Goal: Transaction & Acquisition: Purchase product/service

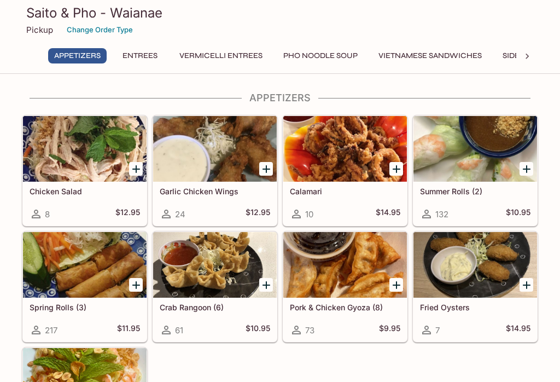
click at [360, 54] on button "Pho Noodle Soup" at bounding box center [320, 55] width 86 height 15
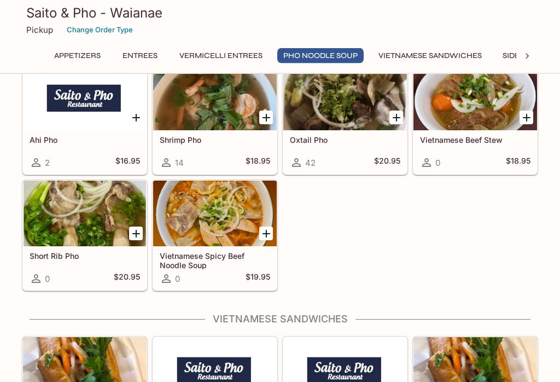
scroll to position [2607, 0]
click at [247, 207] on div at bounding box center [215, 213] width 124 height 66
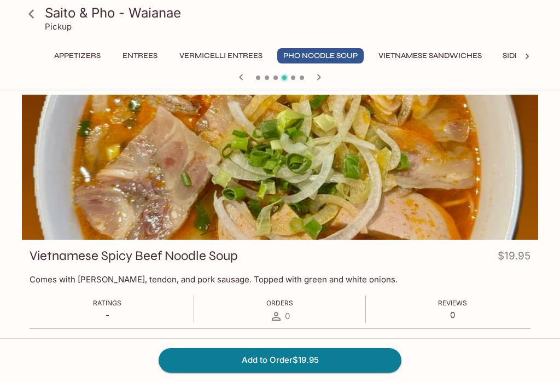
click at [38, 14] on icon at bounding box center [31, 13] width 19 height 19
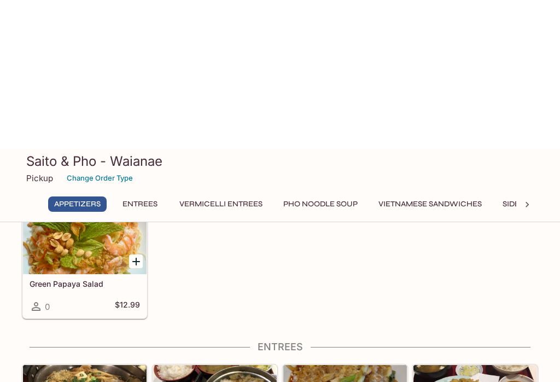
scroll to position [81, 0]
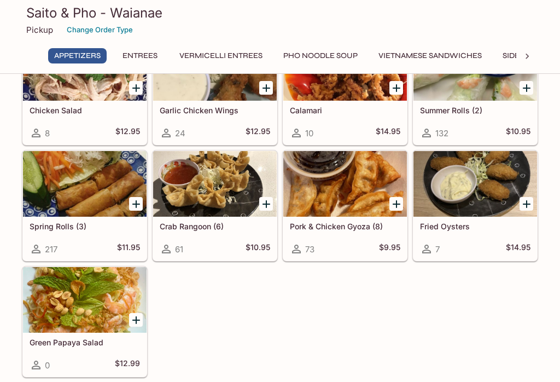
click at [104, 279] on div at bounding box center [85, 300] width 124 height 66
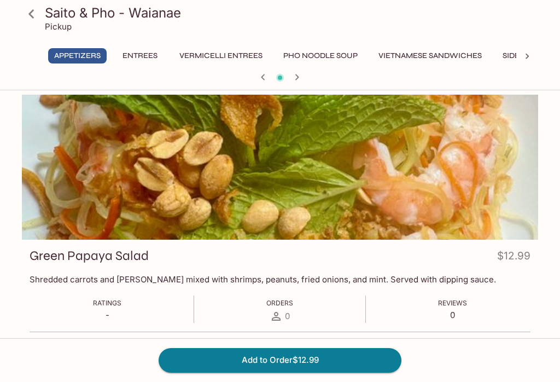
click at [26, 17] on icon at bounding box center [31, 13] width 19 height 19
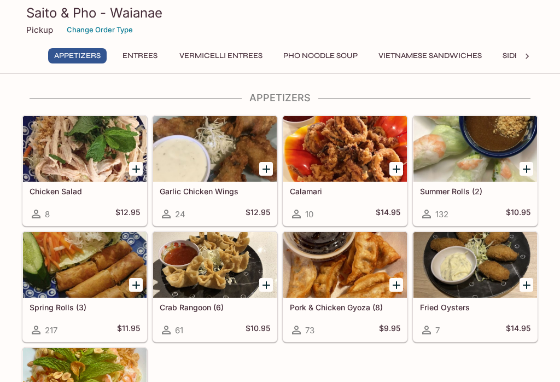
click at [321, 59] on button "Pho Noodle Soup" at bounding box center [320, 55] width 86 height 15
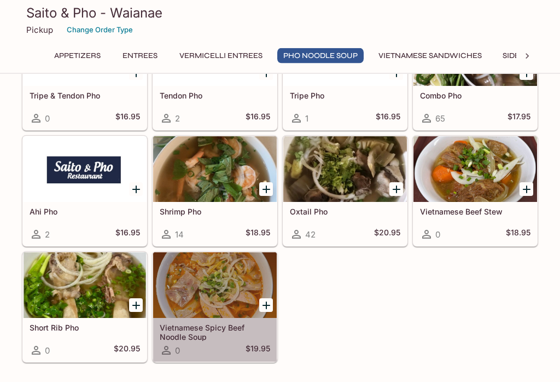
scroll to position [2535, 0]
click at [250, 286] on div at bounding box center [215, 285] width 124 height 66
